Goal: Task Accomplishment & Management: Manage account settings

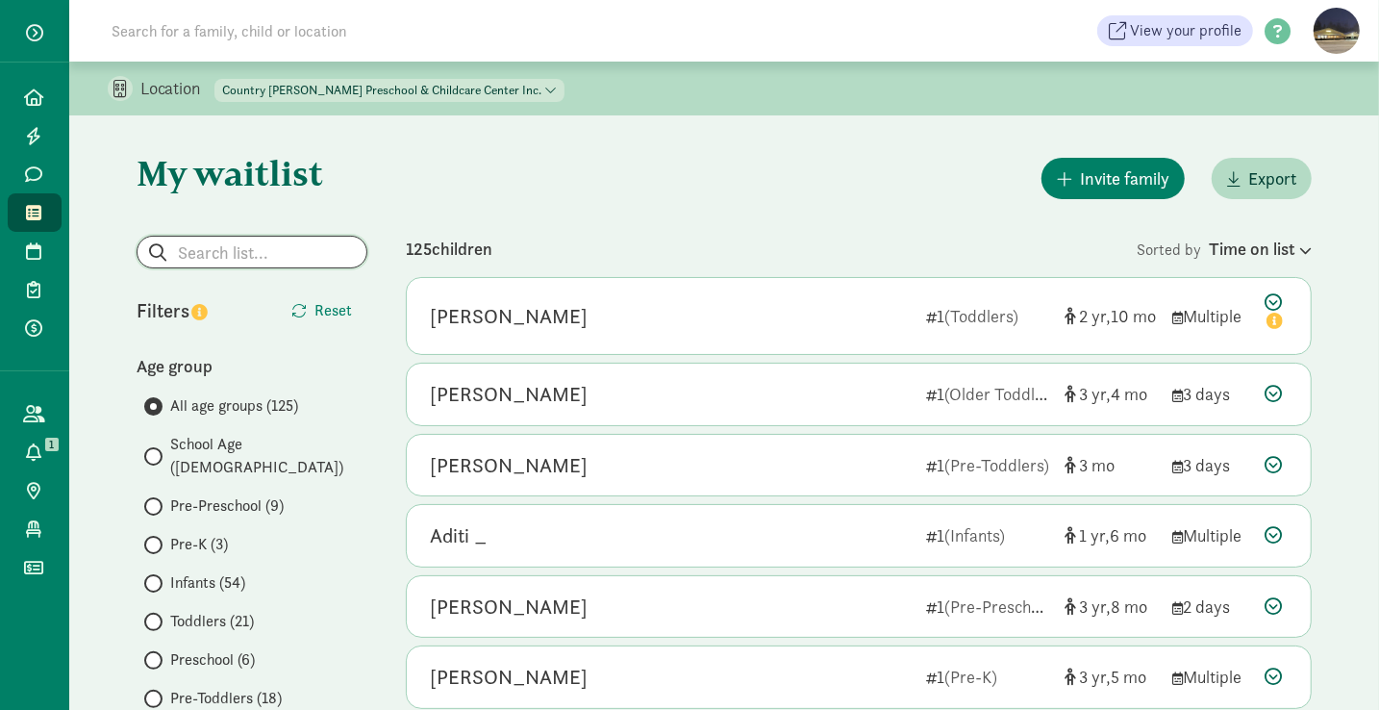
click at [269, 255] on input "search" at bounding box center [251, 252] width 229 height 31
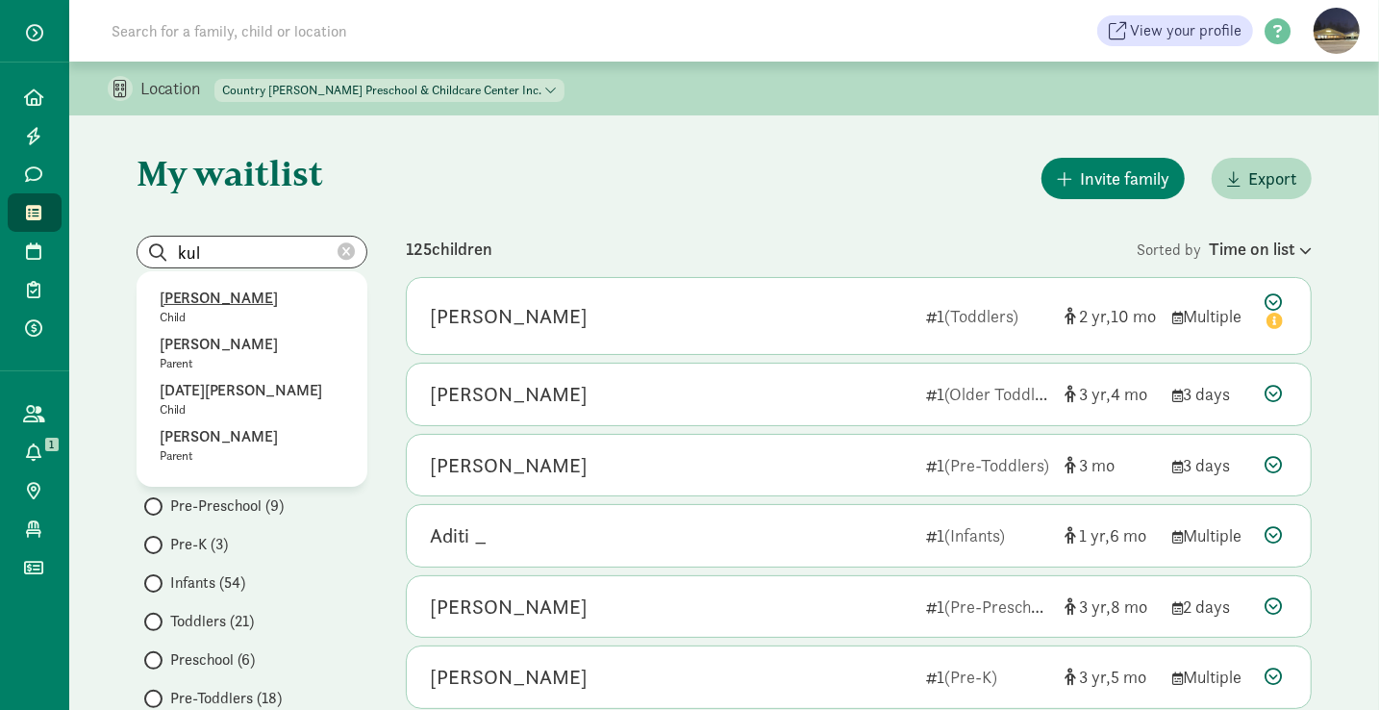
click at [245, 293] on p "[PERSON_NAME]" at bounding box center [252, 298] width 185 height 23
type input "[PERSON_NAME]"
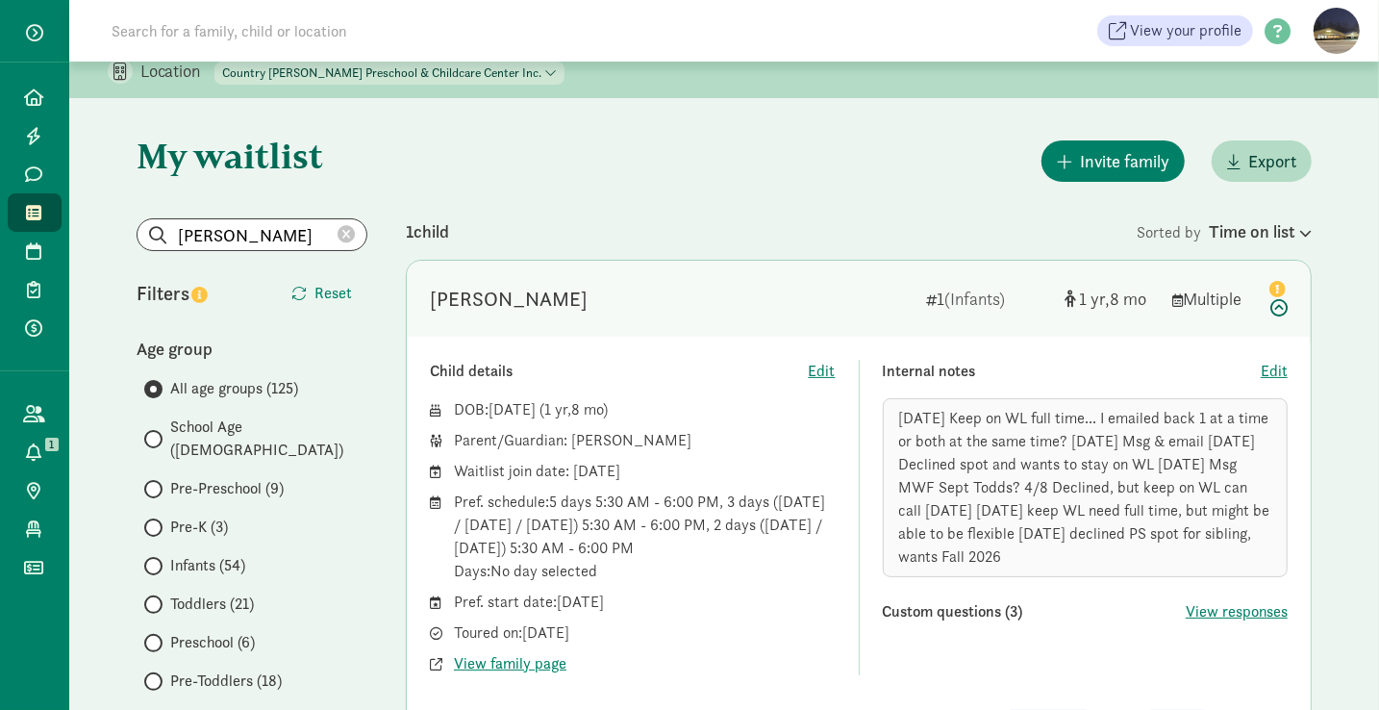
scroll to position [19, 0]
click at [155, 558] on input "Infants (54)" at bounding box center [150, 564] width 12 height 12
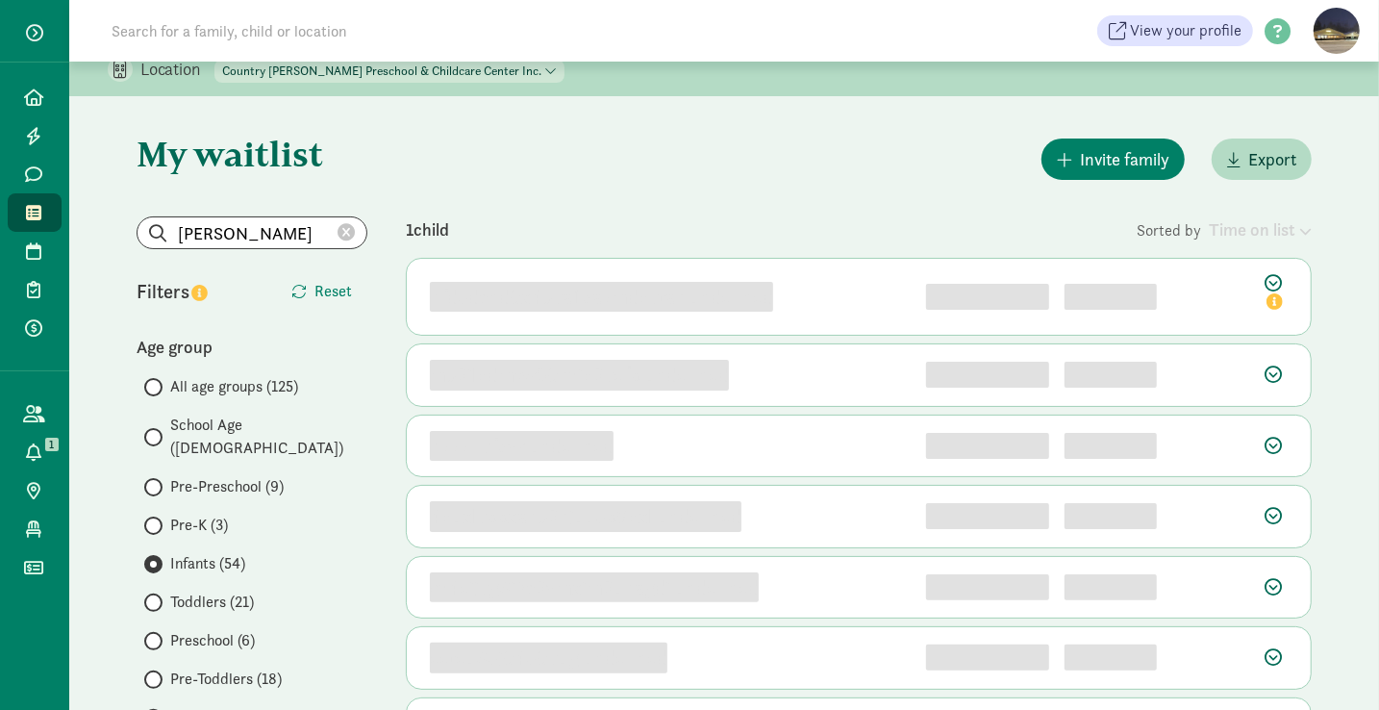
scroll to position [0, 0]
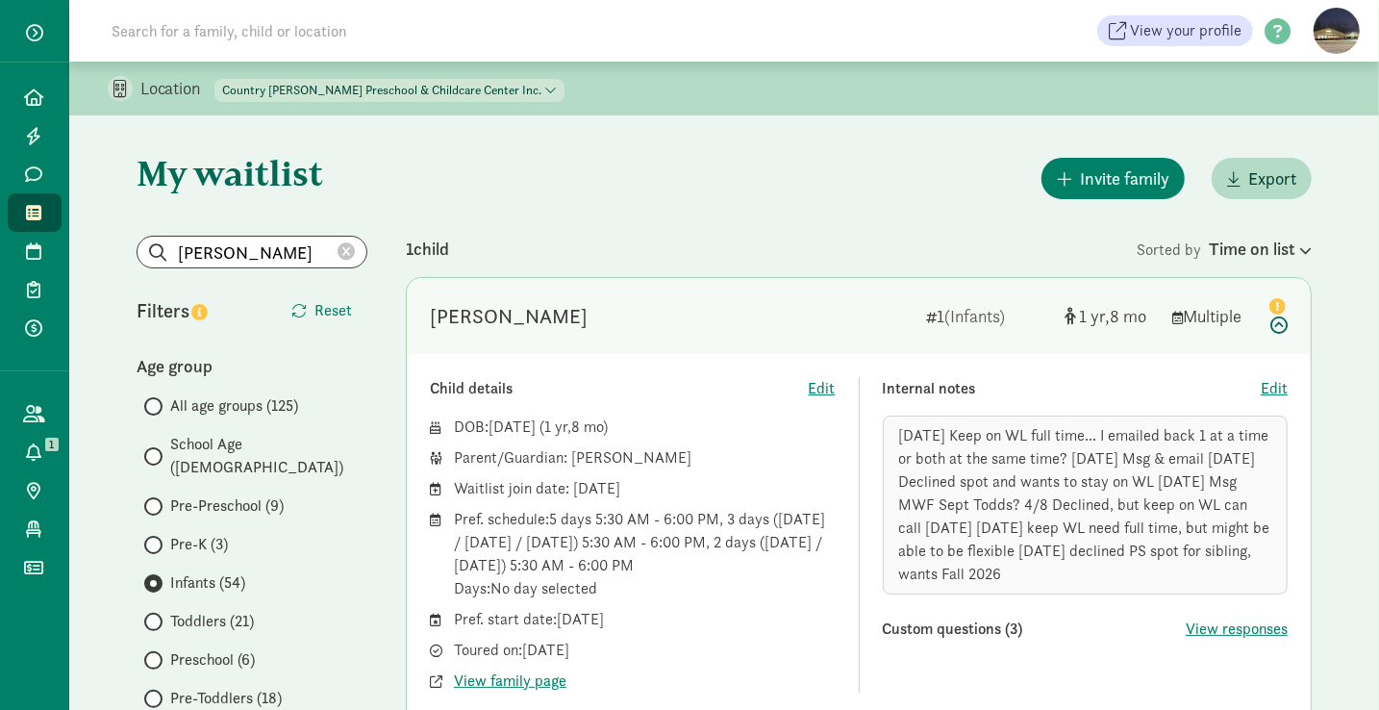
click at [347, 252] on icon at bounding box center [345, 251] width 17 height 17
radio input "true"
radio input "false"
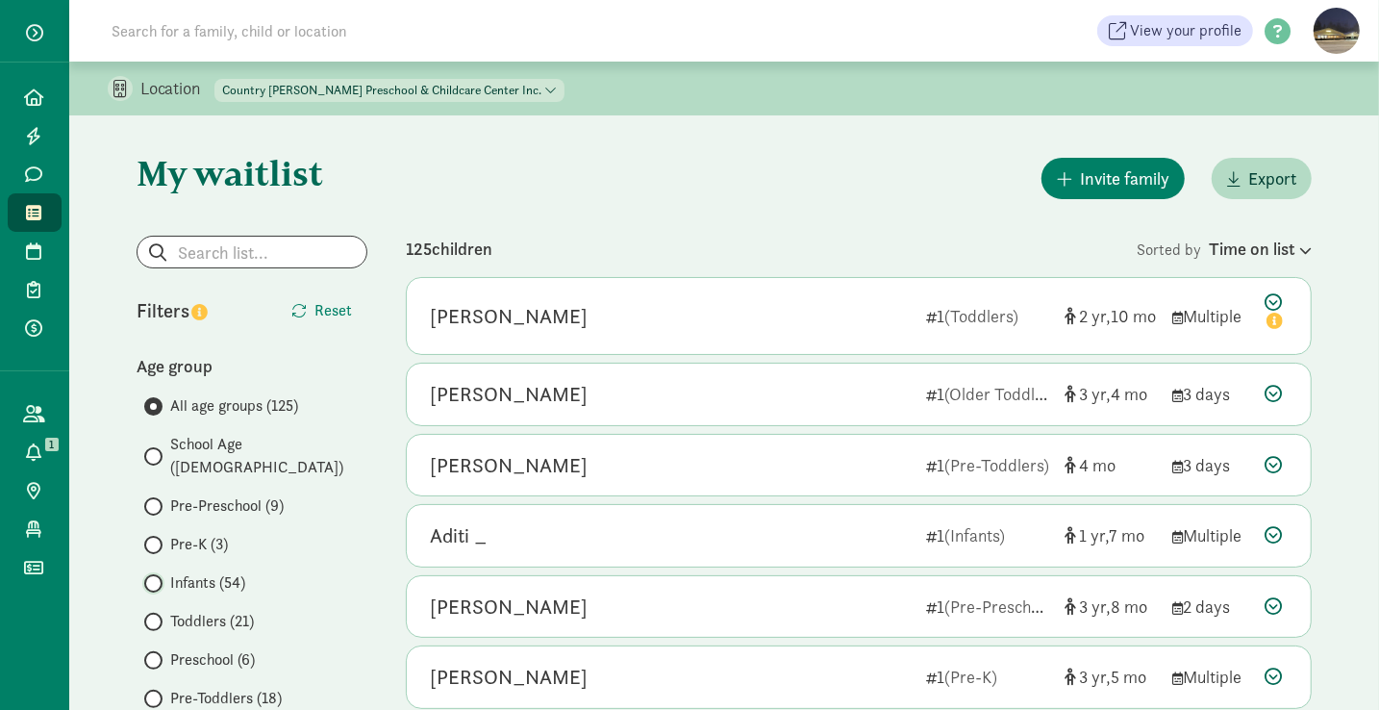
click at [155, 577] on input "Infants (54)" at bounding box center [150, 583] width 12 height 12
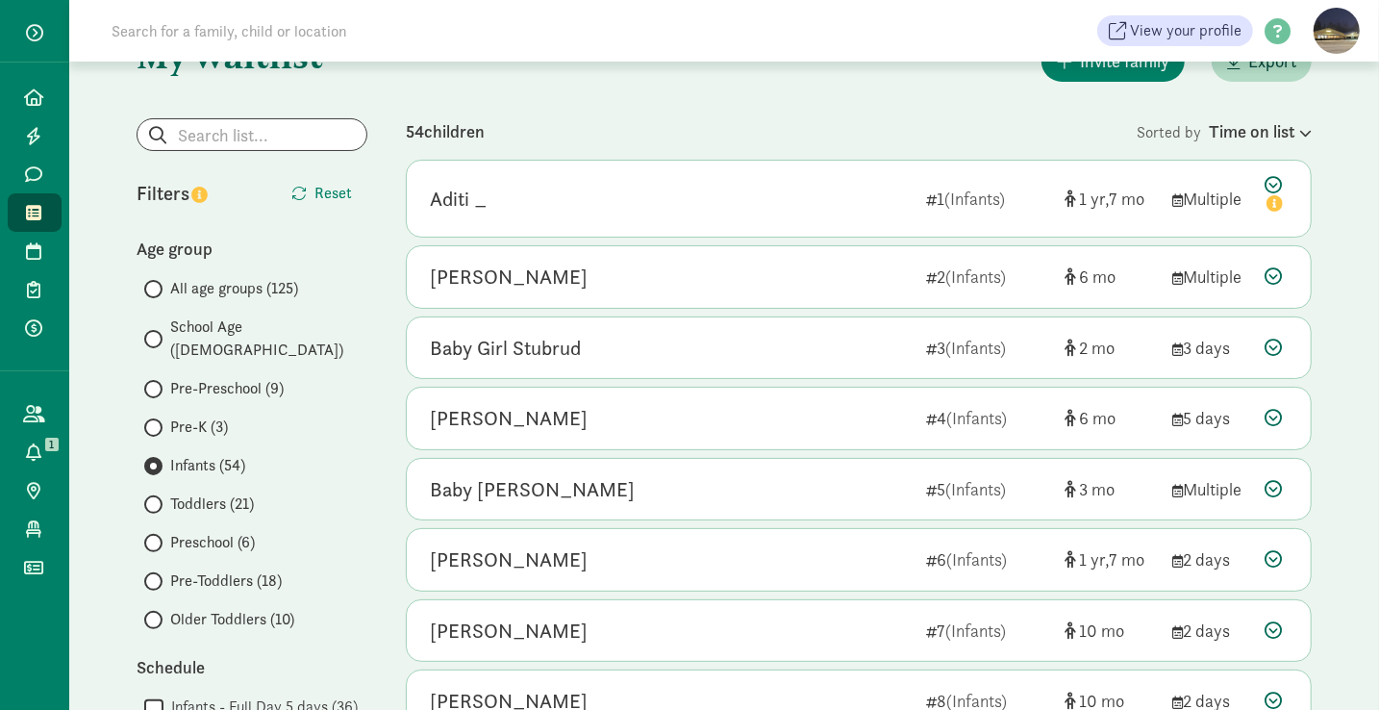
scroll to position [119, 0]
click at [13, 666] on div "Home Leads Messages Waitlist Tours Enrollments Payments All families Action cen…" at bounding box center [34, 355] width 69 height 710
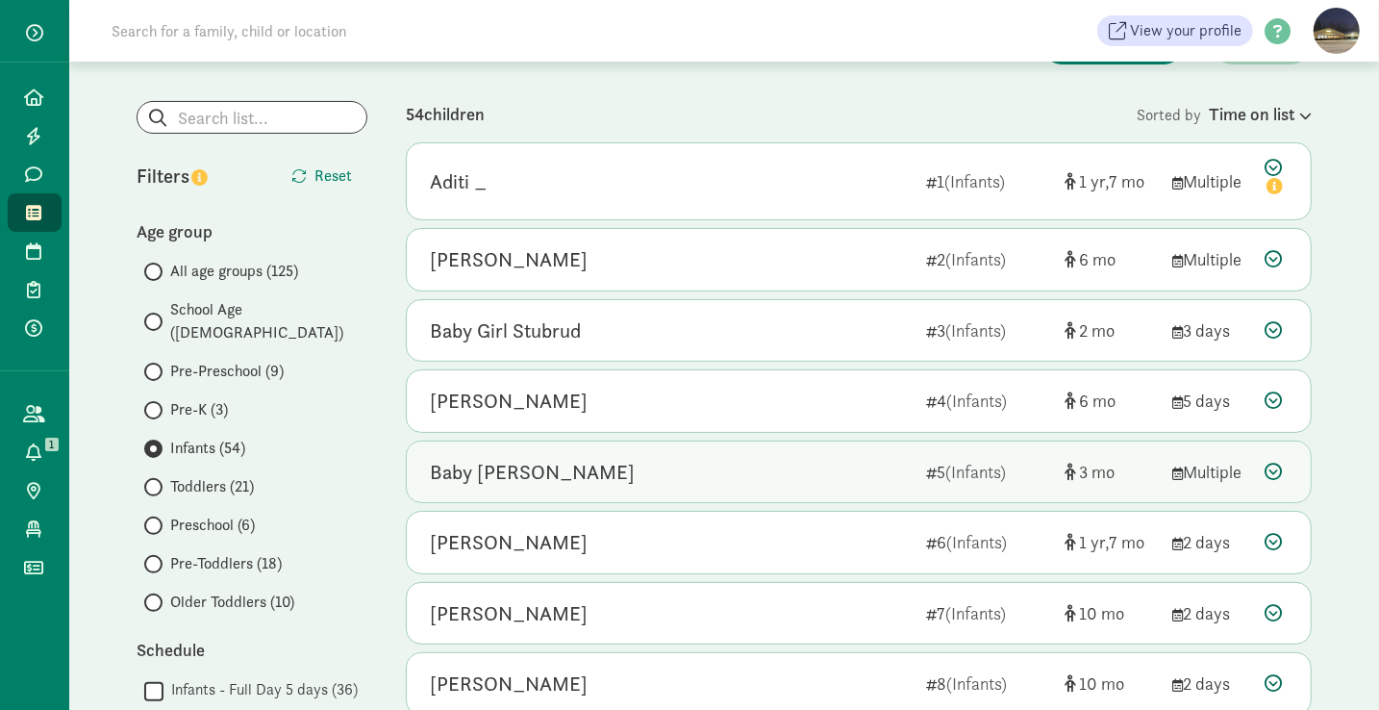
scroll to position [136, 0]
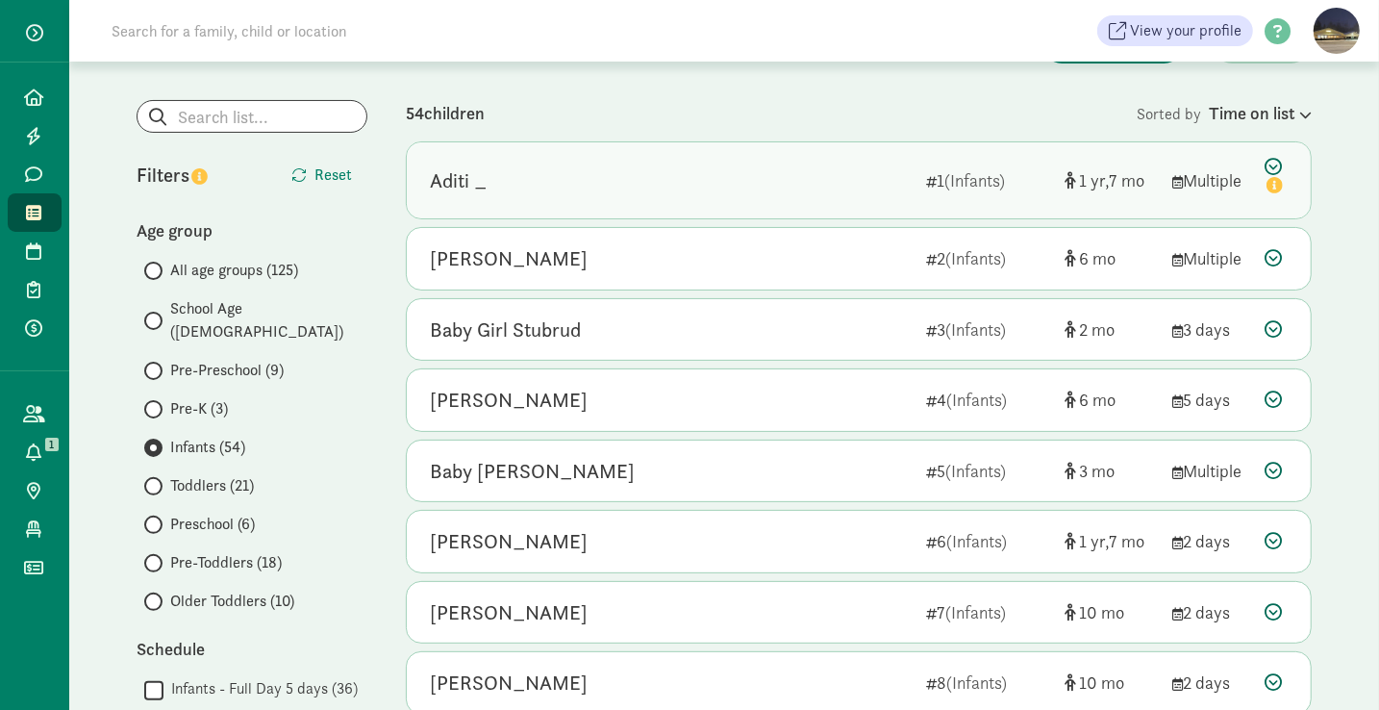
click at [500, 176] on div "Aditi _" at bounding box center [670, 180] width 481 height 31
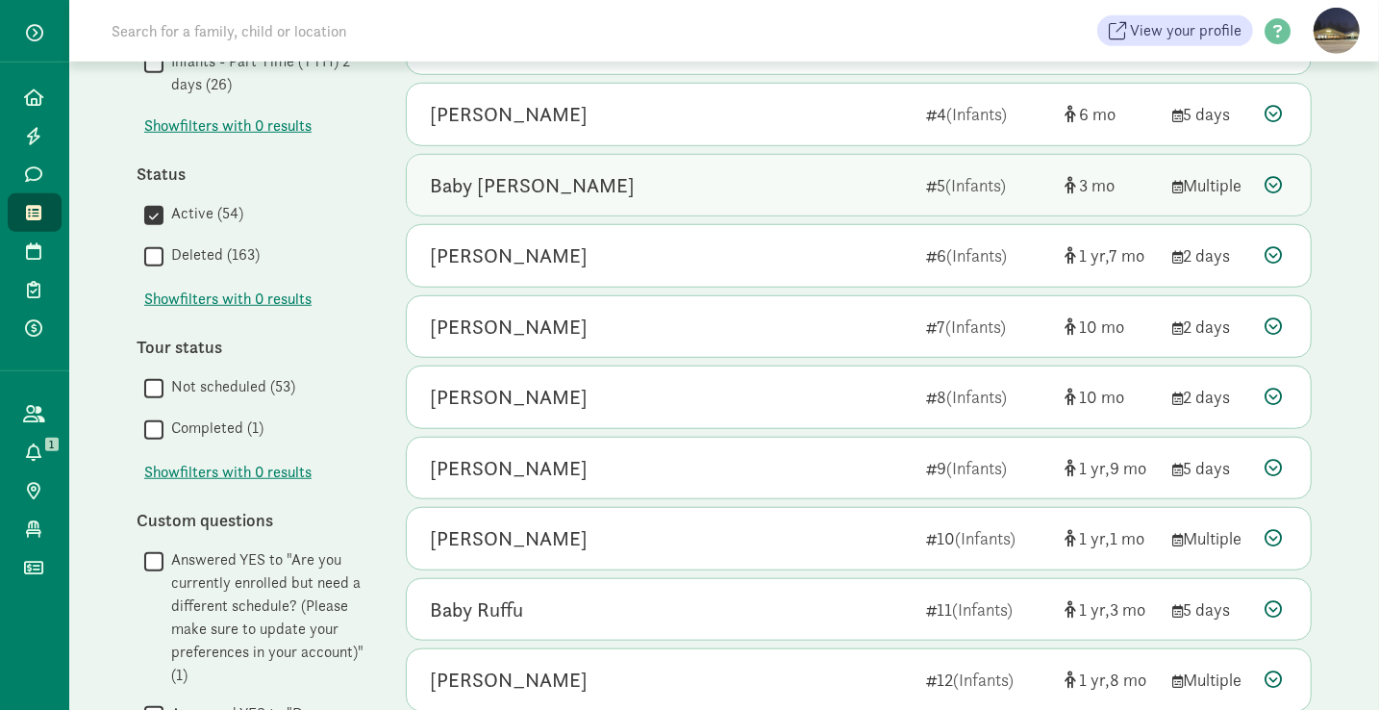
scroll to position [870, 0]
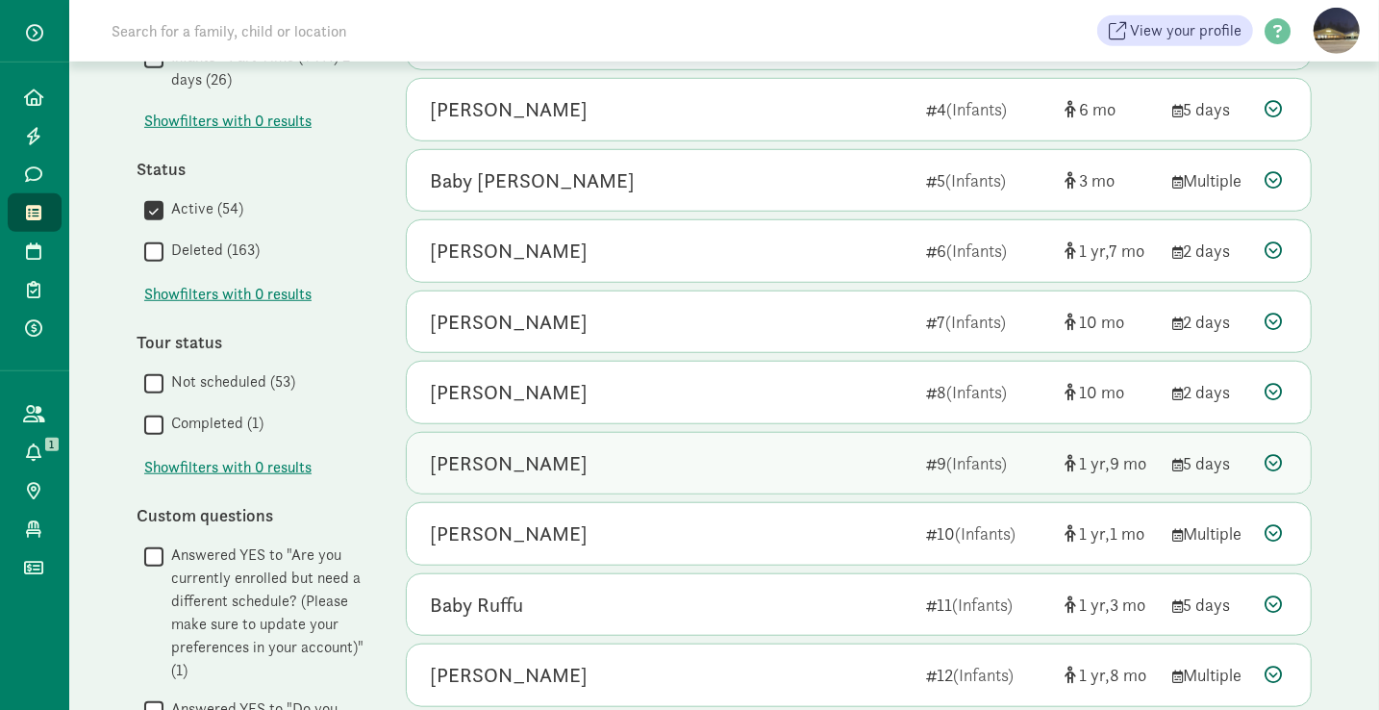
click at [703, 448] on div "[PERSON_NAME]" at bounding box center [670, 463] width 481 height 31
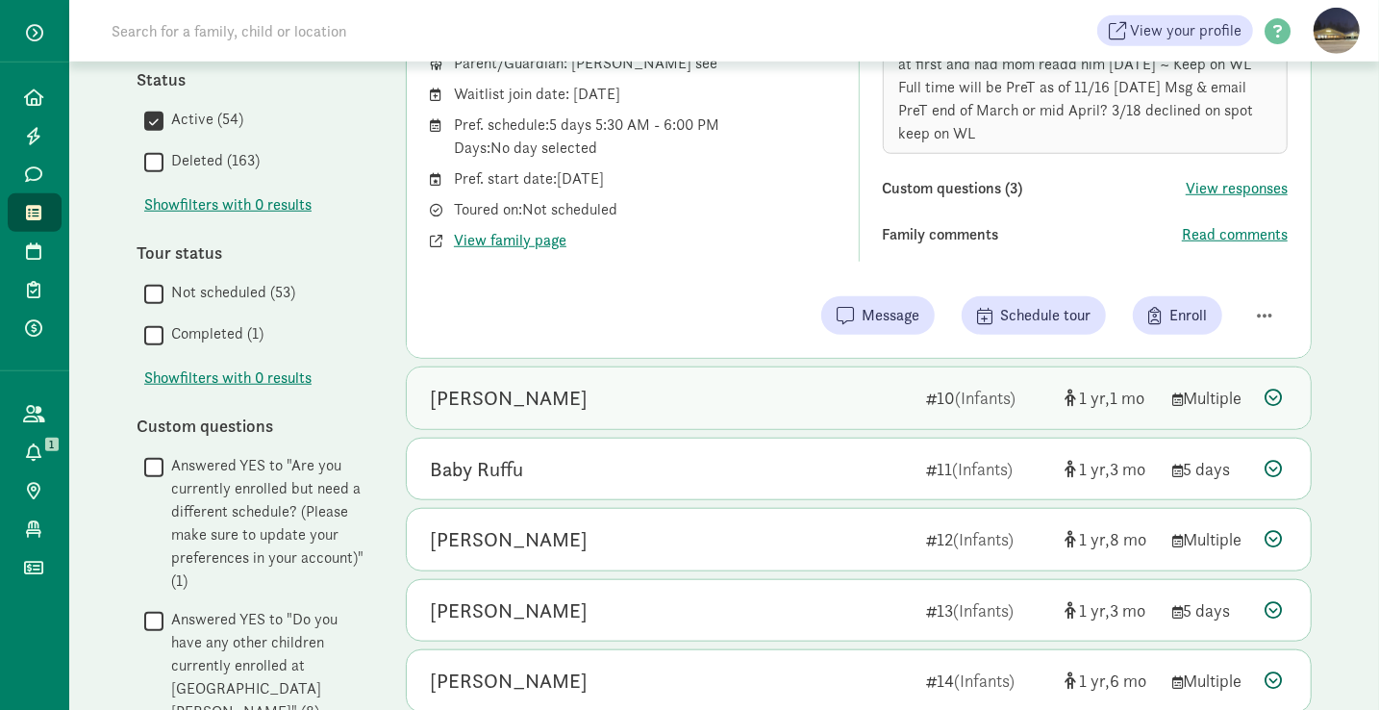
scroll to position [993, 0]
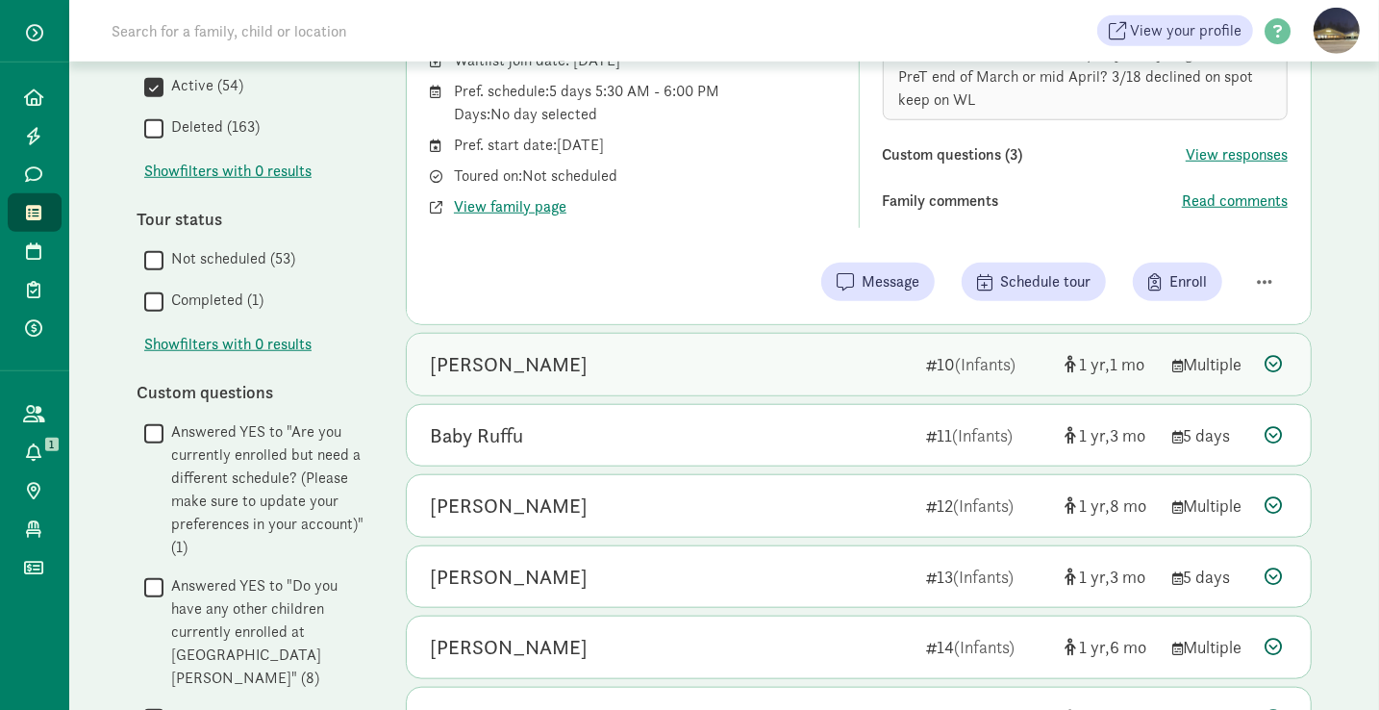
click at [705, 437] on div "Baby Ruffu" at bounding box center [670, 435] width 481 height 31
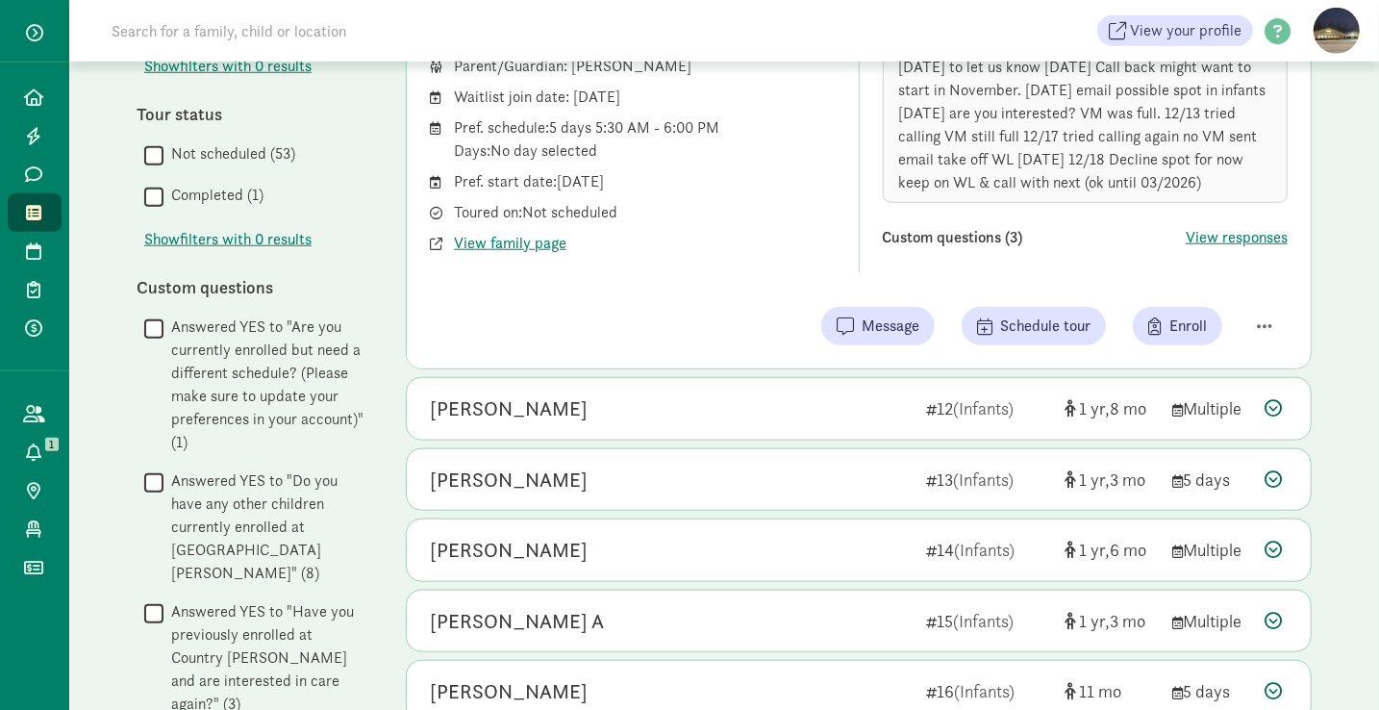
scroll to position [1116, 0]
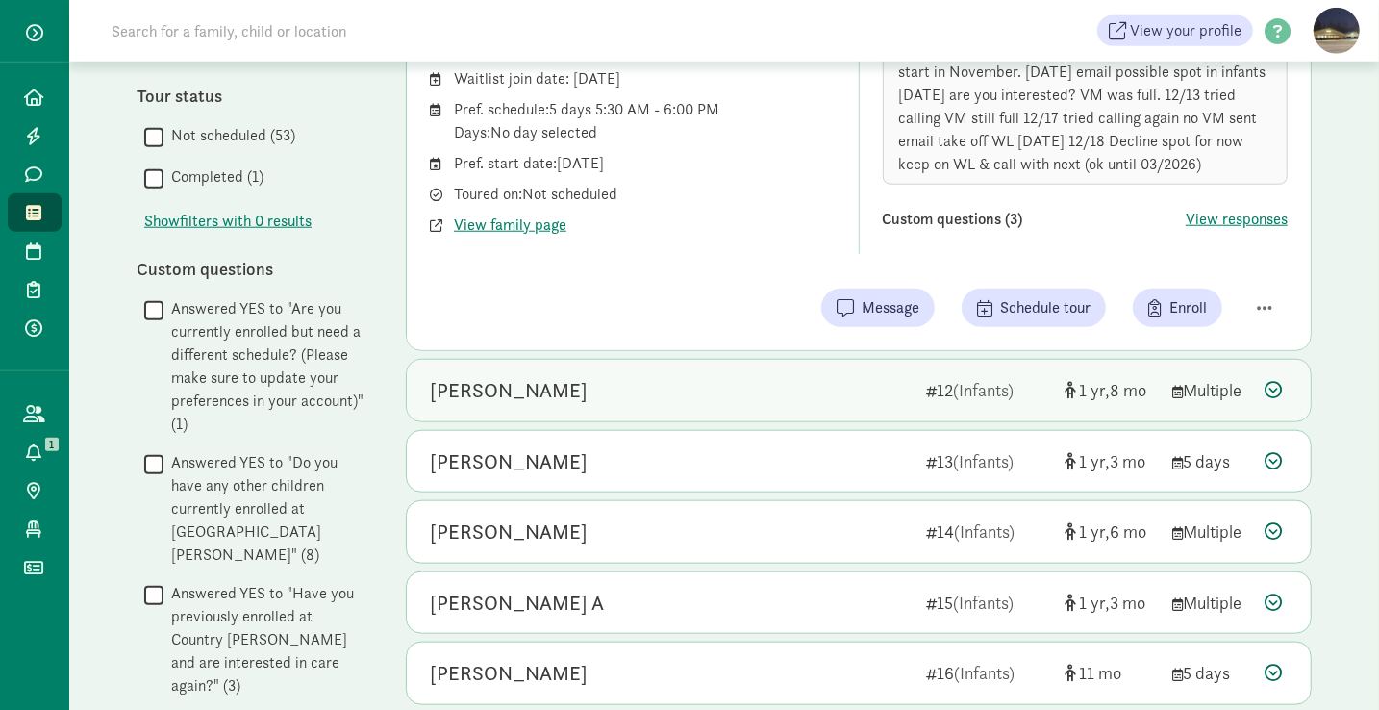
click at [665, 375] on div "[PERSON_NAME]" at bounding box center [670, 390] width 481 height 31
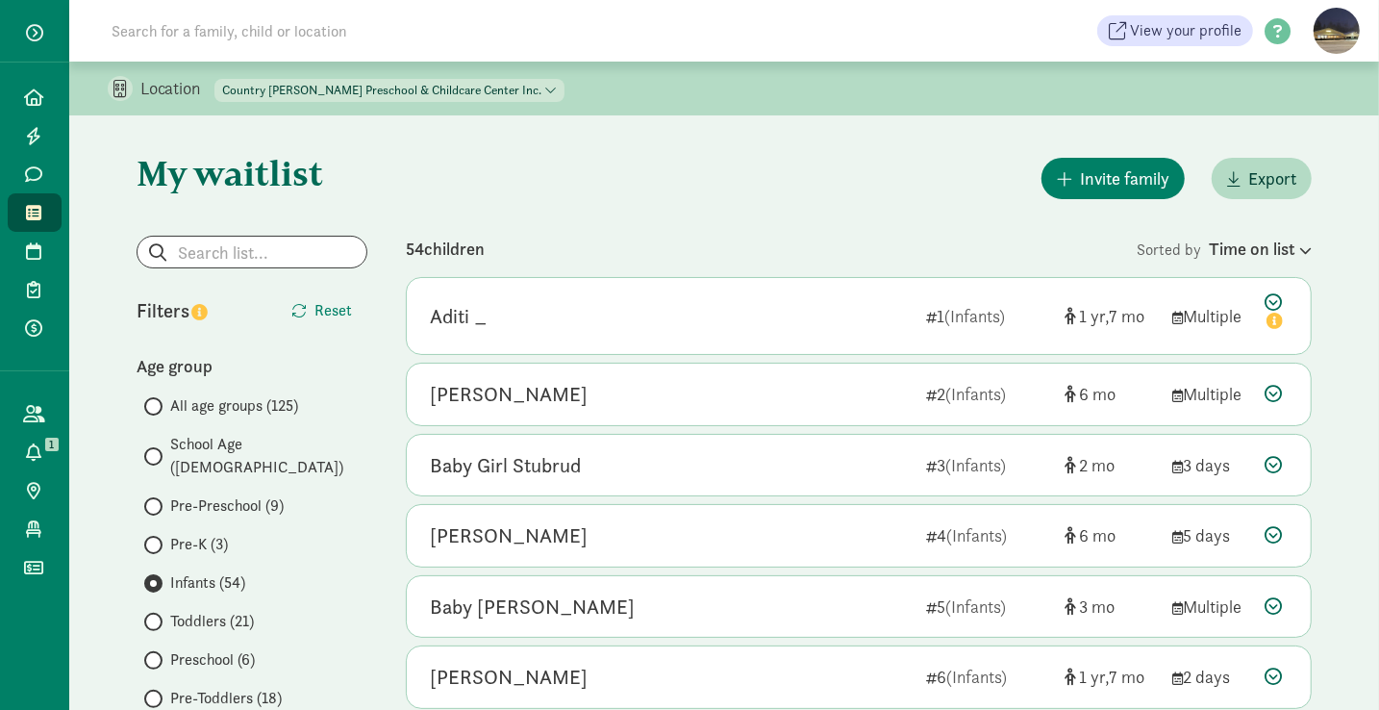
scroll to position [2, 0]
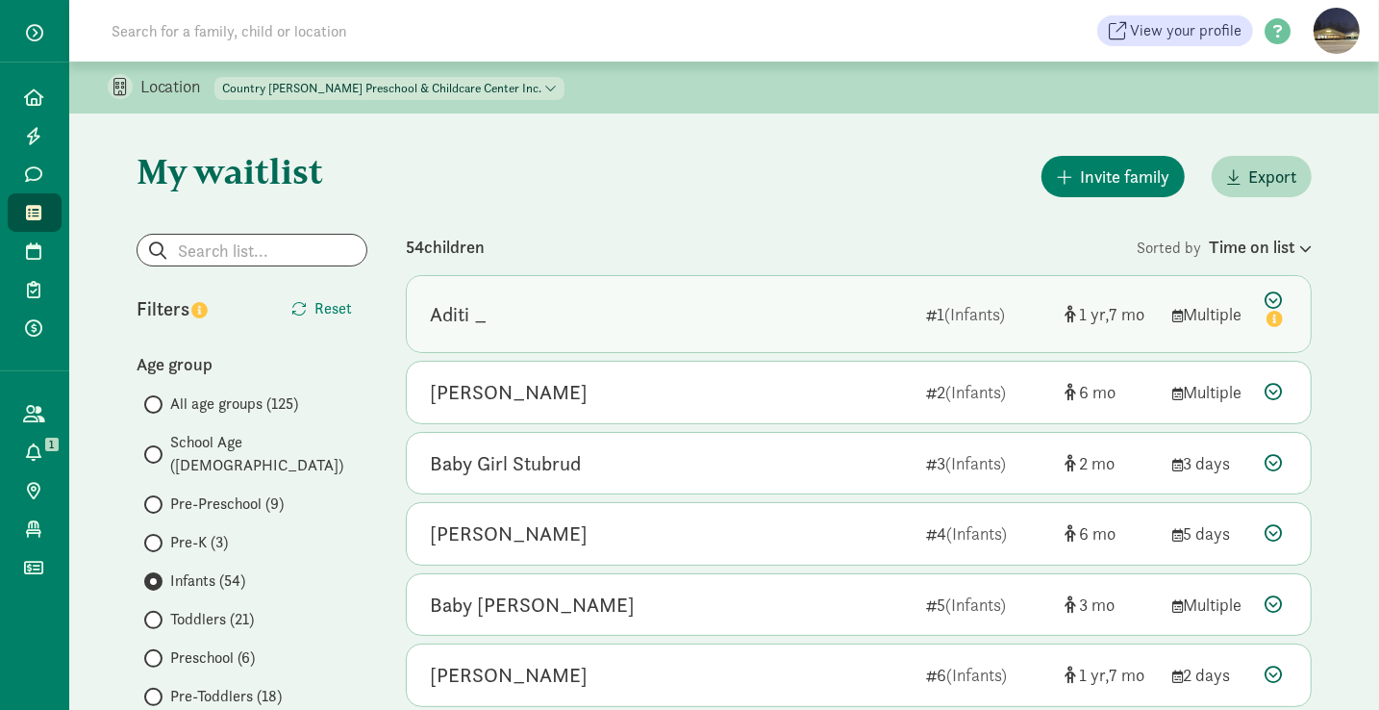
click at [641, 311] on div "Aditi _" at bounding box center [670, 314] width 481 height 31
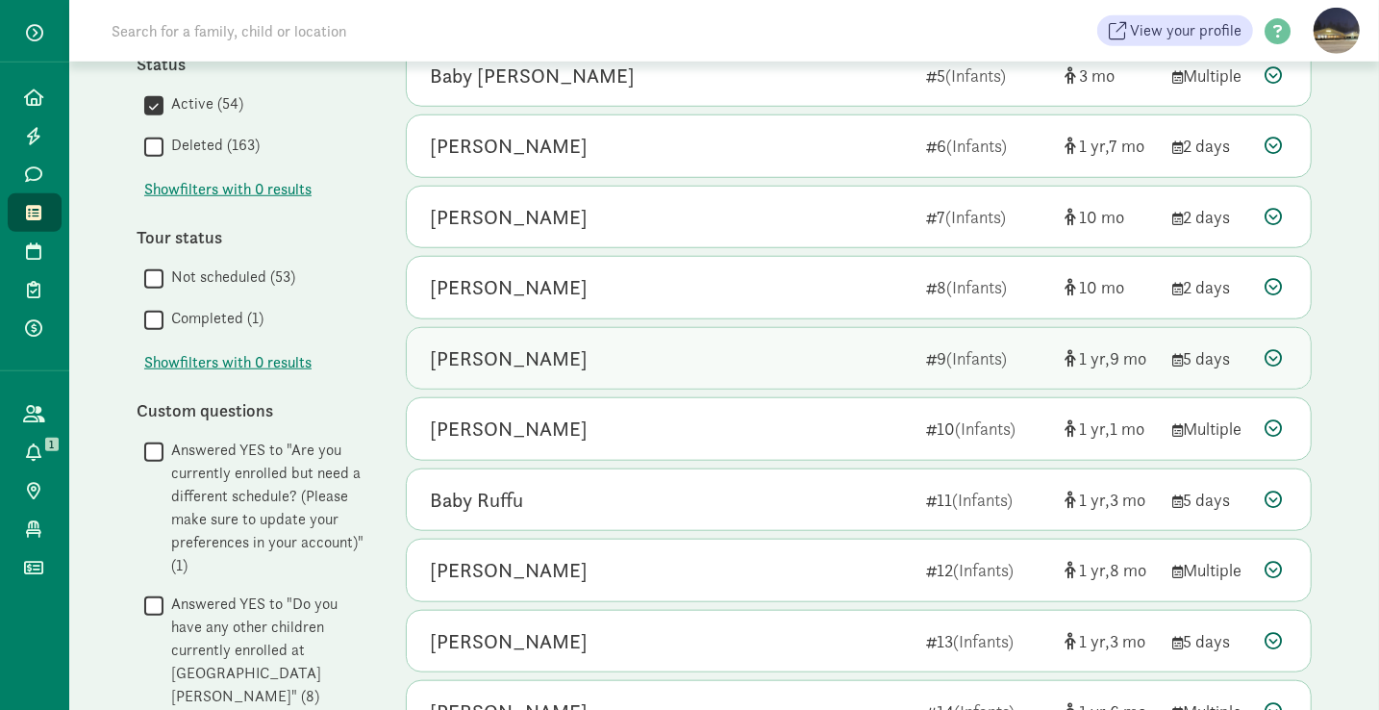
scroll to position [979, 0]
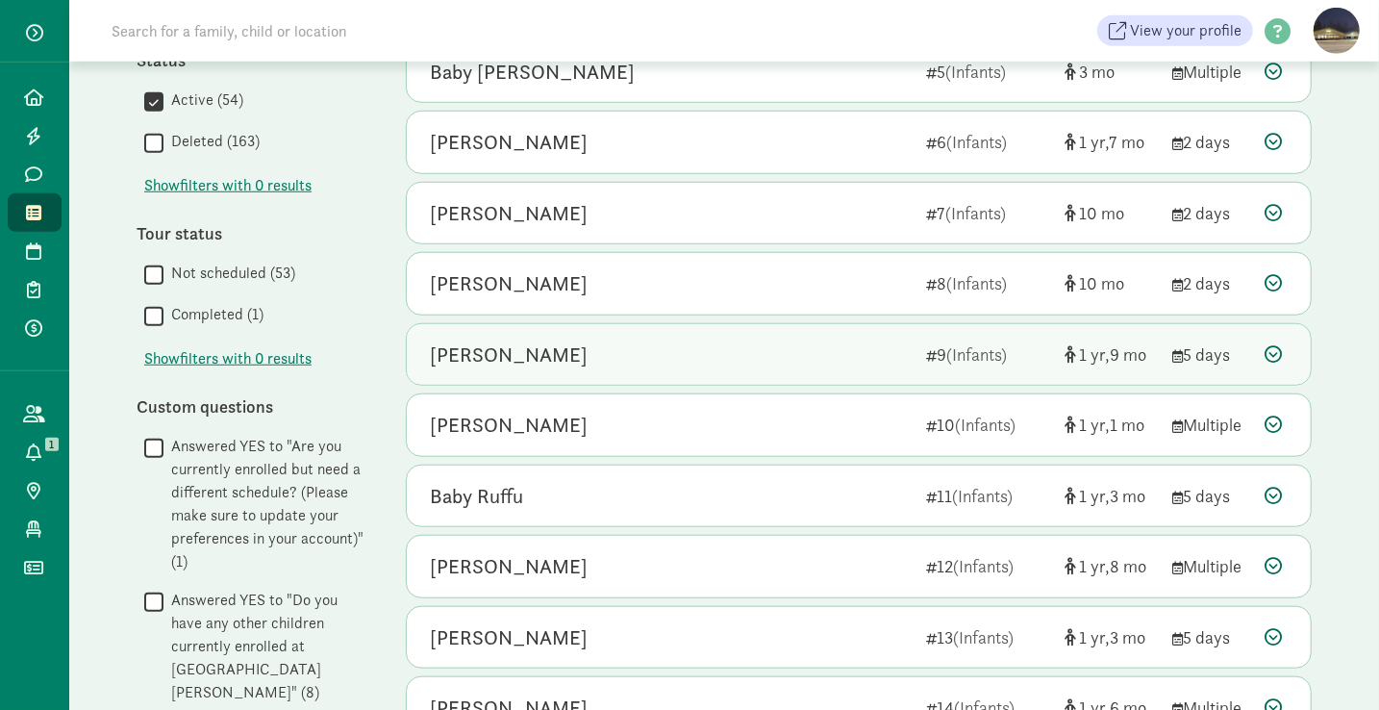
click at [682, 551] on div "[PERSON_NAME]" at bounding box center [670, 566] width 481 height 31
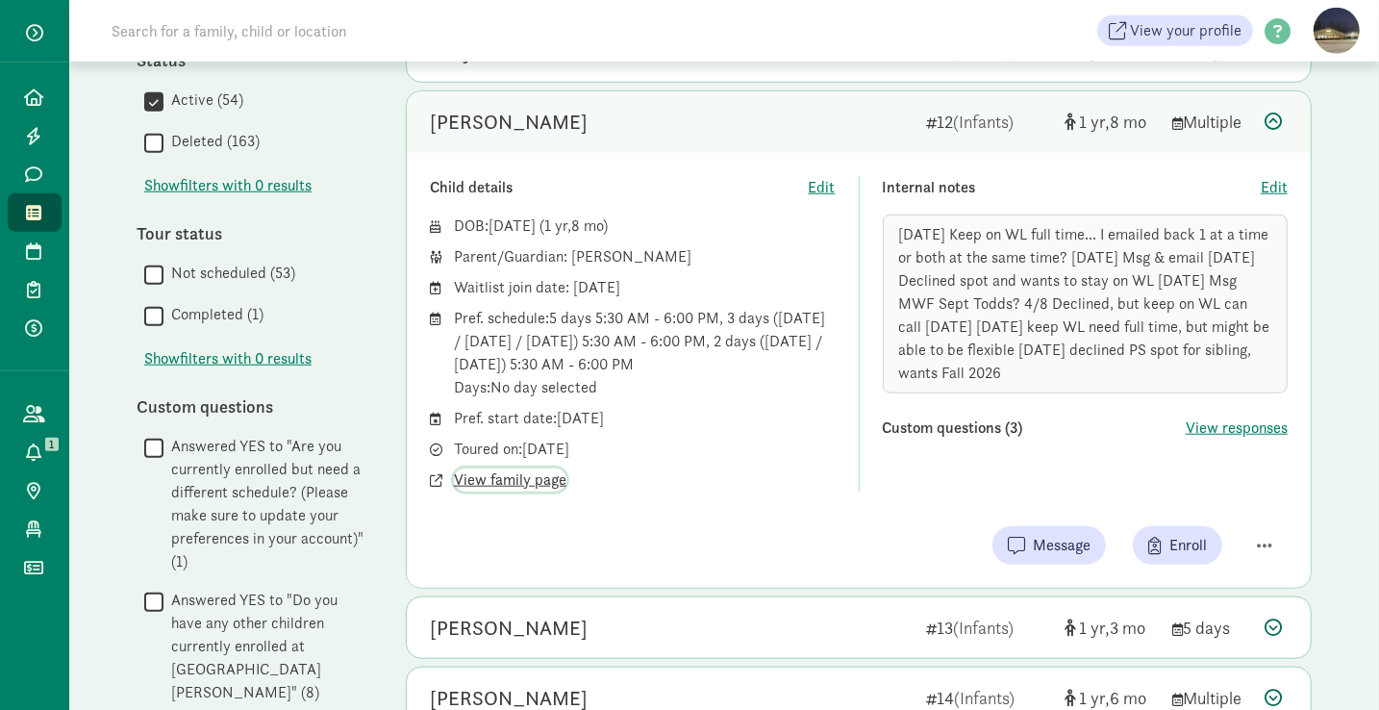
click at [511, 474] on span "View family page" at bounding box center [510, 479] width 112 height 23
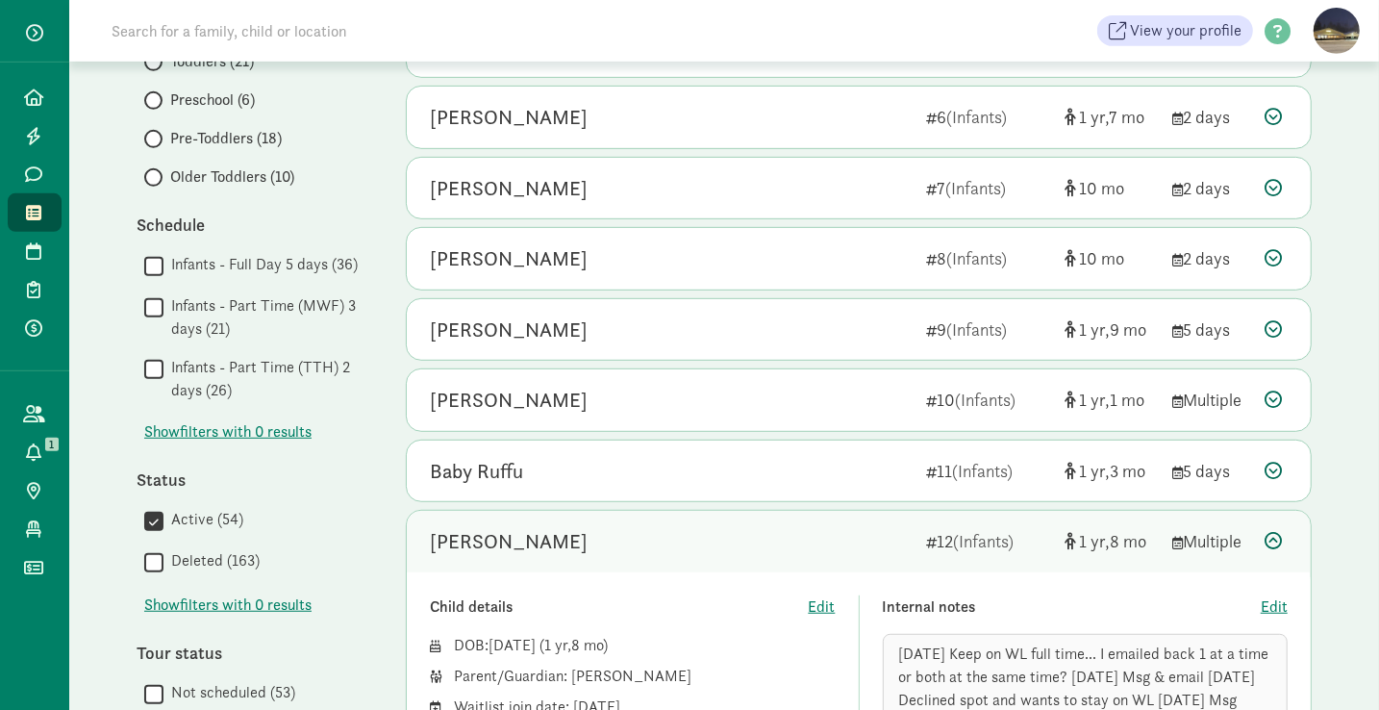
scroll to position [562, 0]
click at [1338, 441] on div "My waitlist Invite family Export Show filters Infants Reset Filters Reset Age g…" at bounding box center [724, 601] width 1252 height 2094
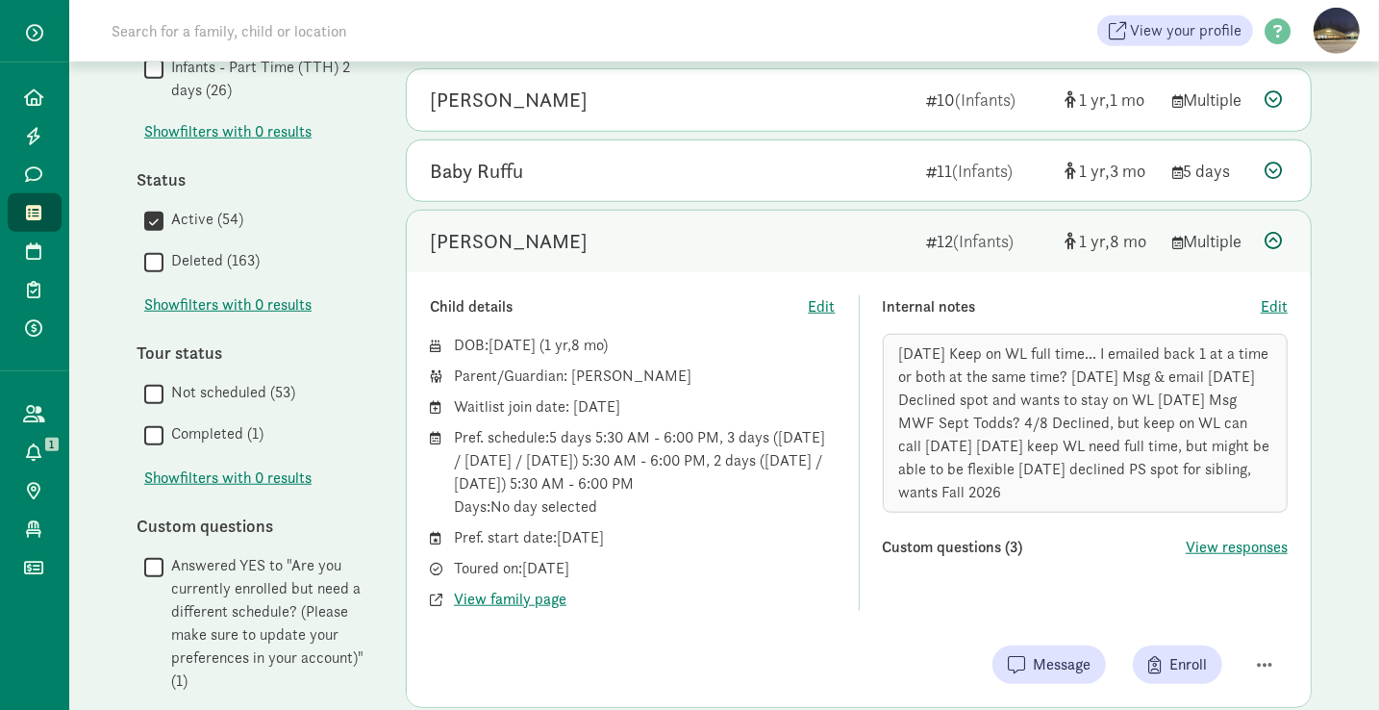
scroll to position [862, 0]
click at [1275, 296] on span "Edit" at bounding box center [1274, 304] width 27 height 23
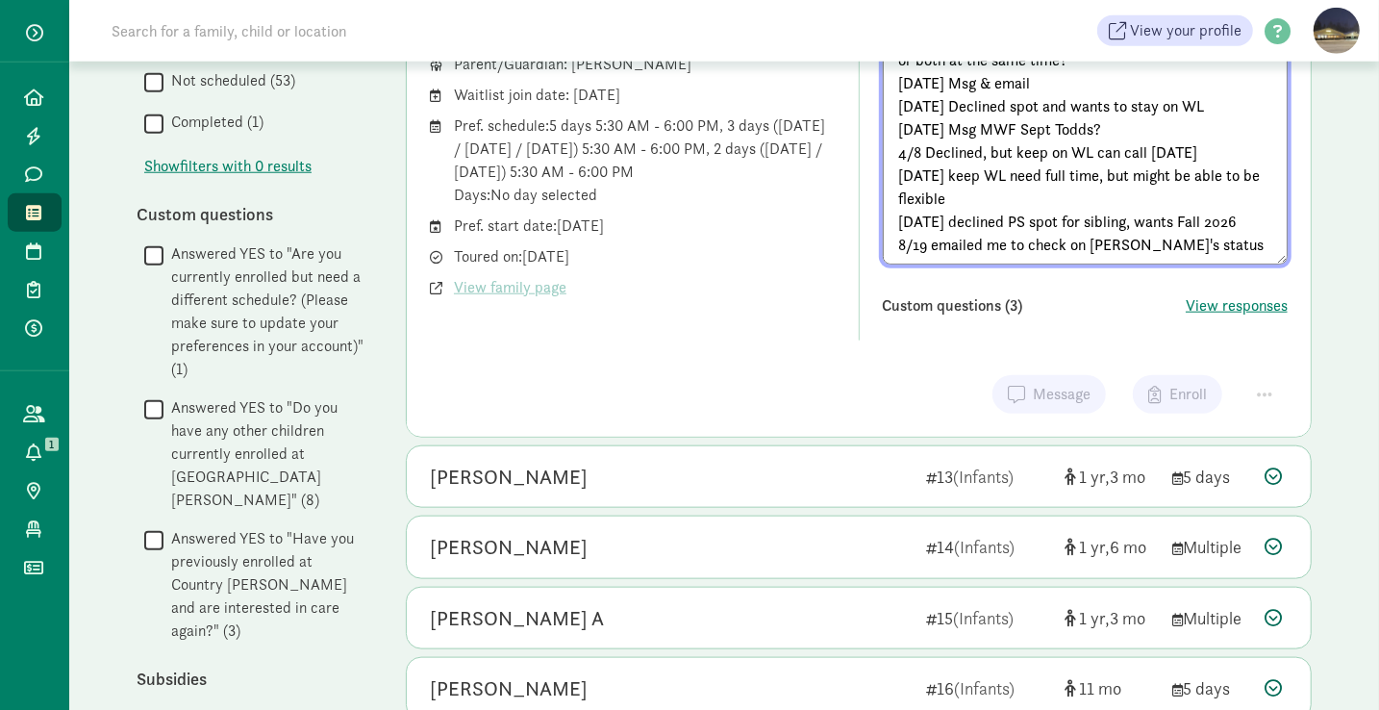
scroll to position [1171, 0]
type textarea "[DATE] Keep on WL full time... I emailed back 1 at a time or both at the same t…"
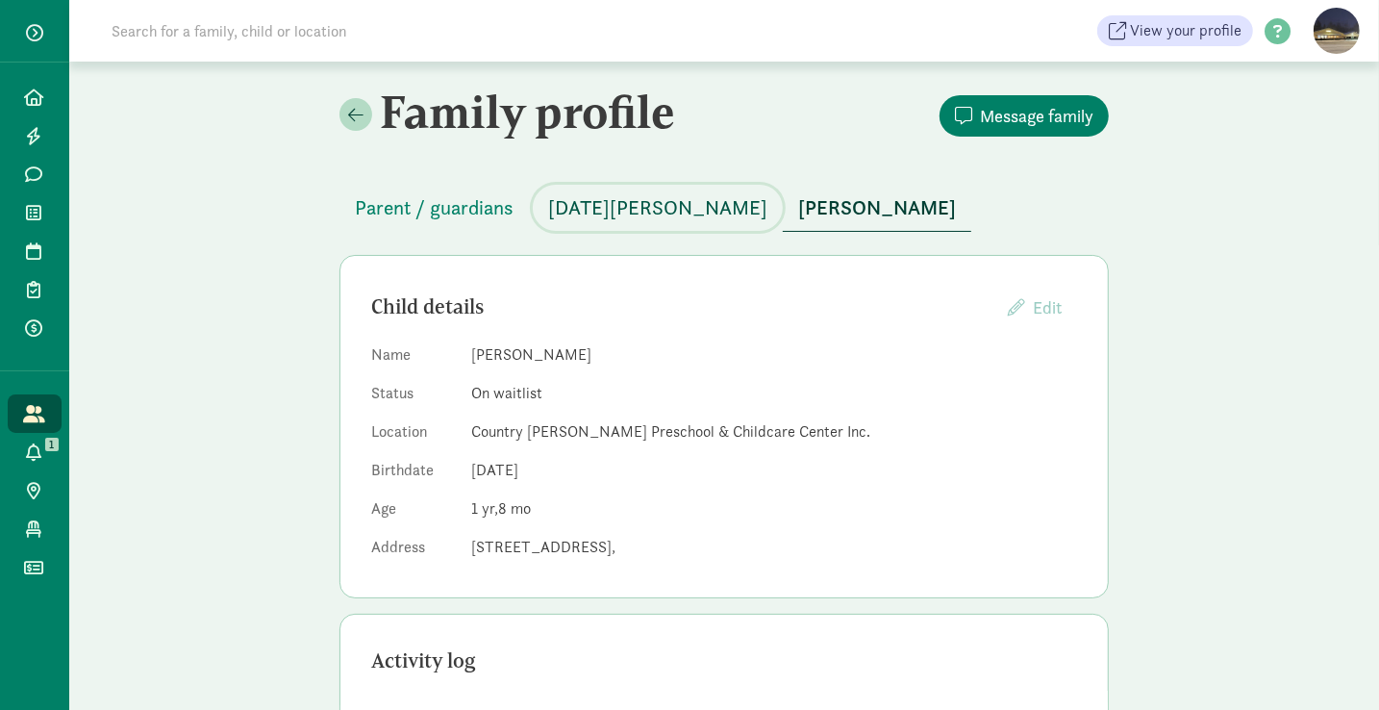
click at [597, 212] on span "[DATE][PERSON_NAME]" at bounding box center [657, 207] width 219 height 31
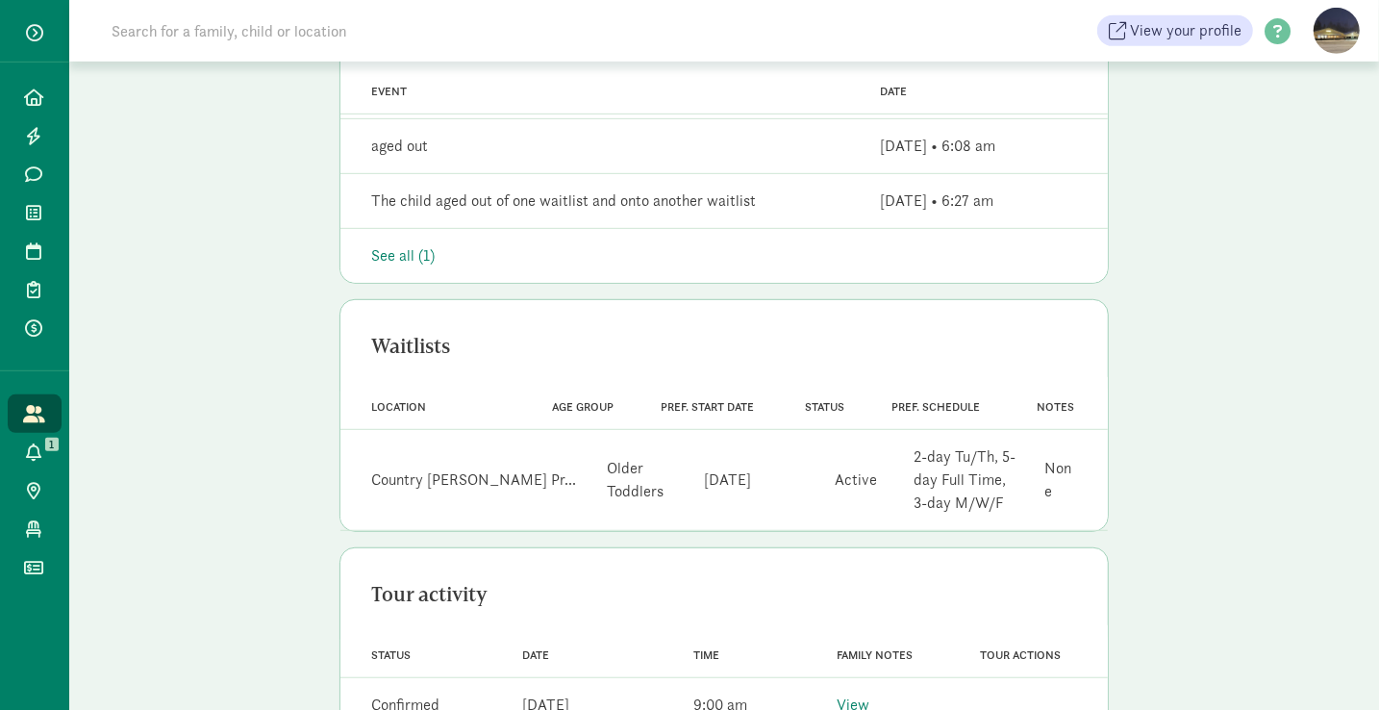
scroll to position [695, 0]
